Goal: Find specific page/section: Find specific page/section

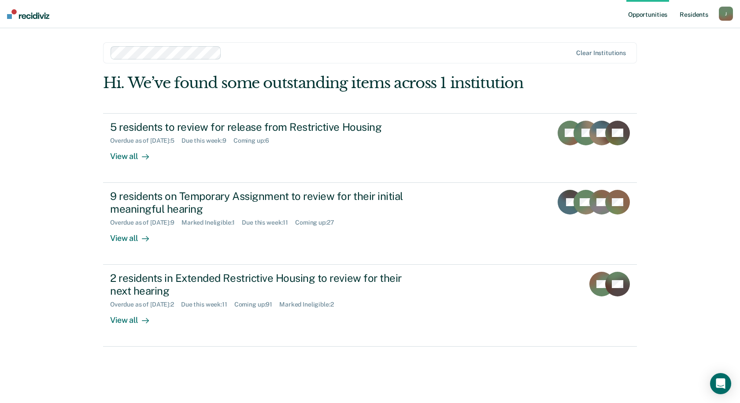
click at [688, 13] on link "Resident s" at bounding box center [694, 14] width 32 height 28
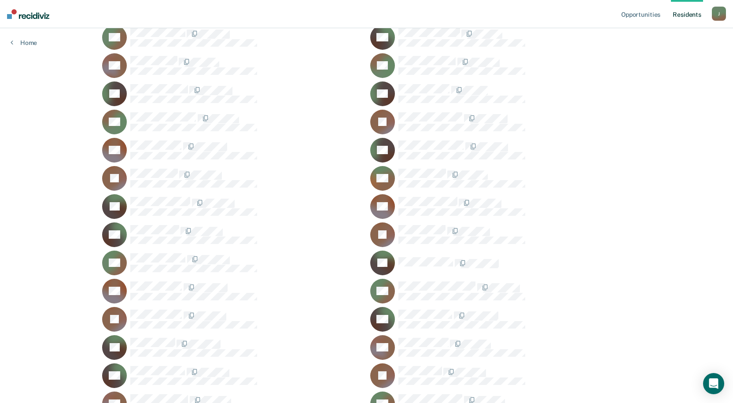
scroll to position [5520, 0]
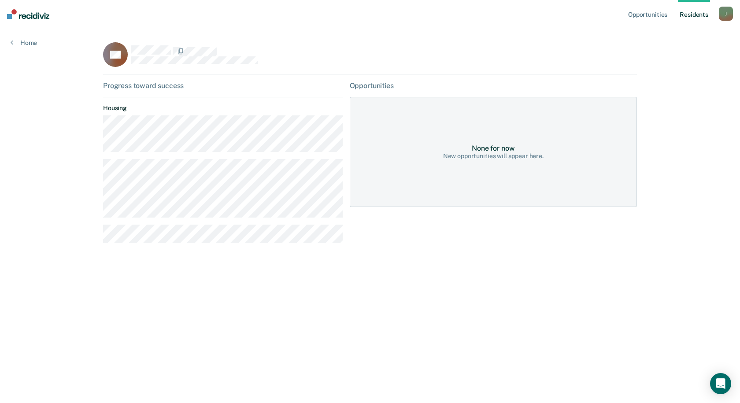
click at [647, 52] on main "LC Progress toward success Housing Opportunities None for now New opportunities…" at bounding box center [369, 205] width 555 height 354
drag, startPoint x: 673, startPoint y: 86, endPoint x: 519, endPoint y: 85, distance: 153.7
click at [672, 86] on div "Opportunities Resident s [PERSON_NAME][EMAIL_ADDRESS][PERSON_NAME][DOMAIN_NAME]…" at bounding box center [370, 201] width 740 height 403
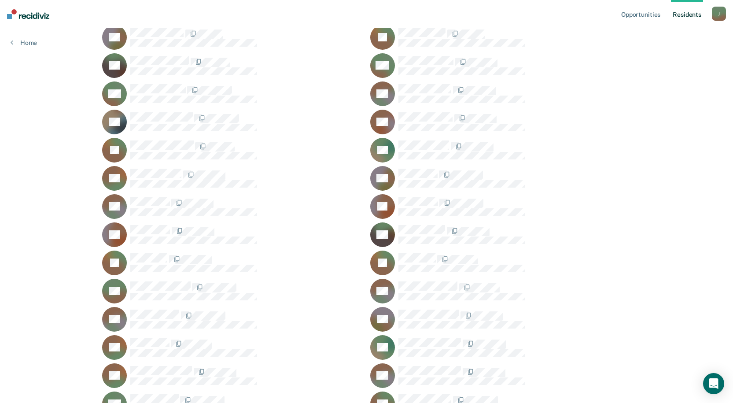
scroll to position [12906, 0]
